Goal: Navigation & Orientation: Find specific page/section

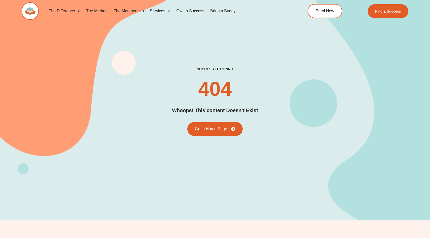
click at [27, 13] on img at bounding box center [30, 11] width 17 height 18
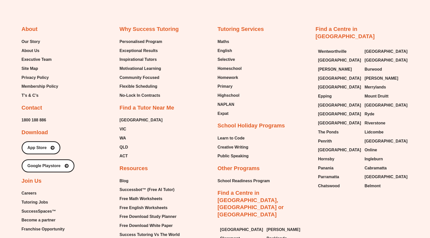
scroll to position [2123, 0]
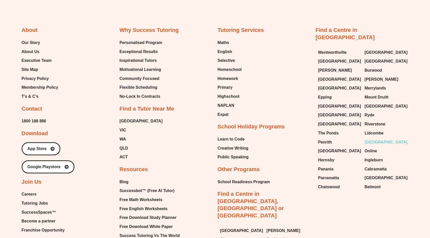
click at [384, 138] on span "[GEOGRAPHIC_DATA]" at bounding box center [385, 142] width 43 height 8
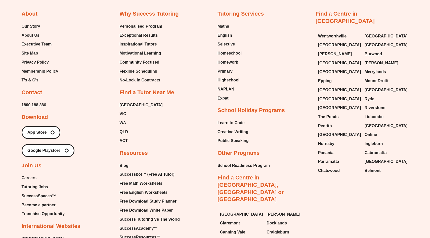
scroll to position [325, 0]
click at [327, 77] on span "Epping" at bounding box center [325, 81] width 14 height 8
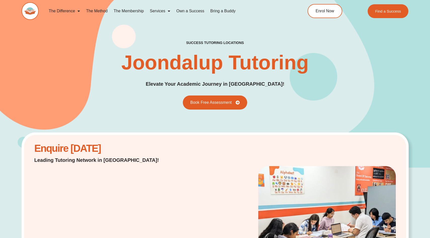
drag, startPoint x: 0, startPoint y: 0, endPoint x: 162, endPoint y: 65, distance: 174.6
click at [162, 65] on h1 "Joondalup Tutoring" at bounding box center [214, 62] width 187 height 20
